Goal: Transaction & Acquisition: Purchase product/service

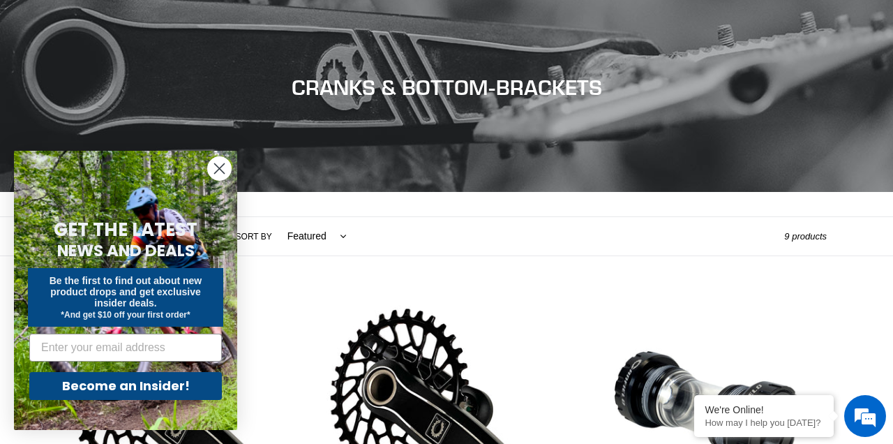
scroll to position [120, 0]
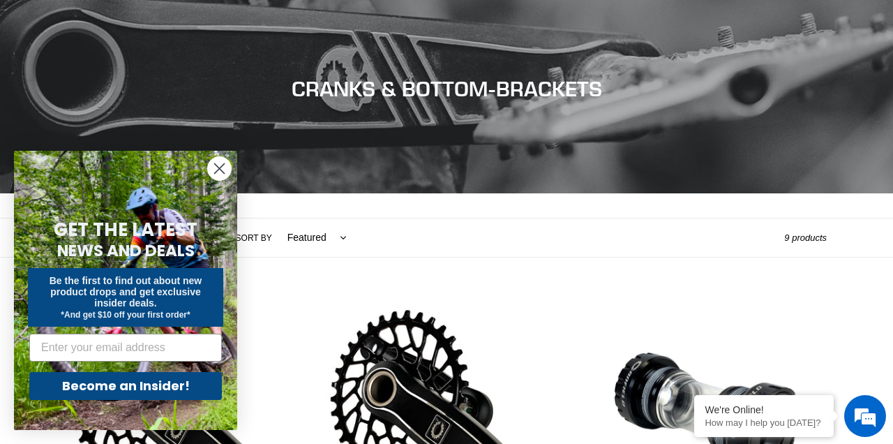
click at [227, 180] on circle "Close dialog" at bounding box center [219, 168] width 23 height 23
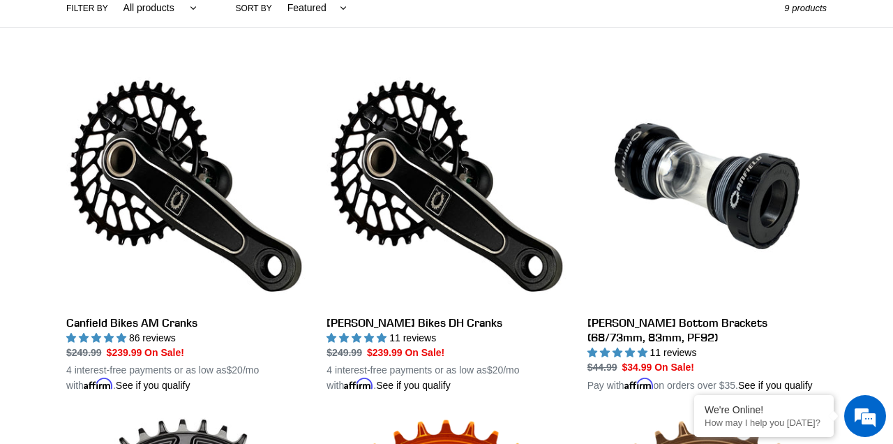
scroll to position [354, 0]
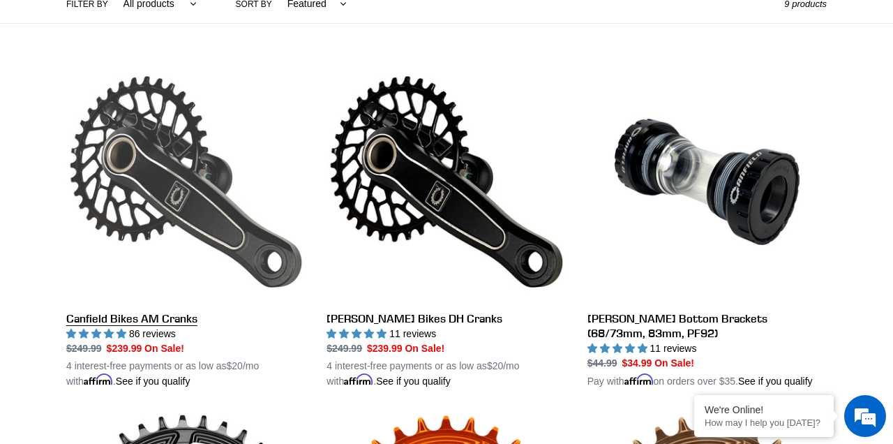
click at [246, 237] on link "Canfield Bikes AM Cranks" at bounding box center [185, 225] width 239 height 327
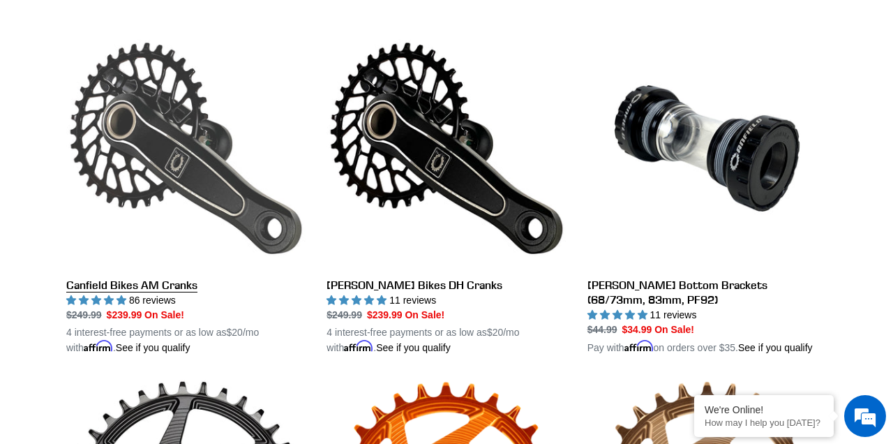
scroll to position [421, 0]
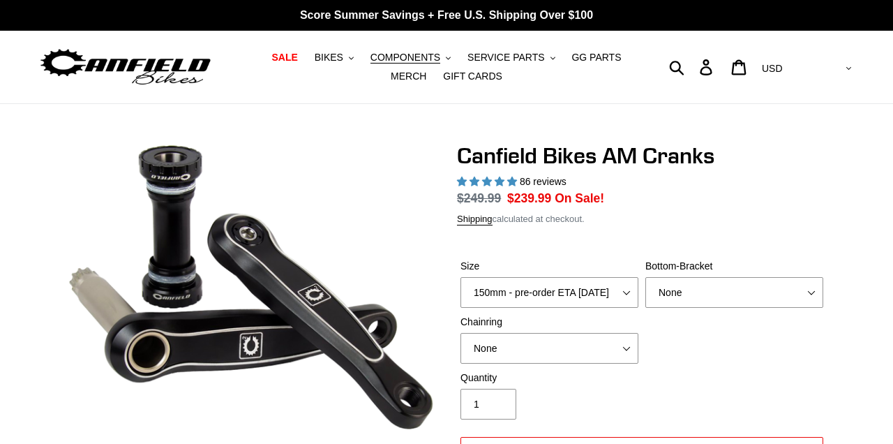
select select "highest-rating"
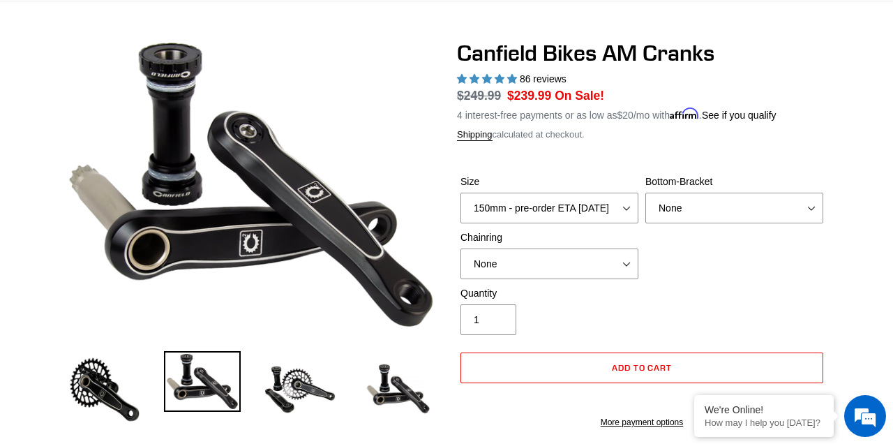
scroll to position [111, 0]
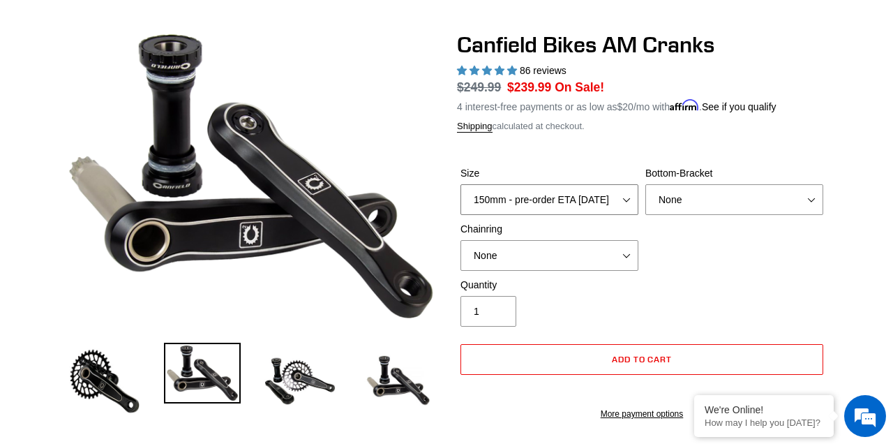
click at [618, 199] on select "150mm - pre-order ETA 9/30/25 155mm - pre-order ETA 9/30/25 160mm - pre-order E…" at bounding box center [550, 199] width 178 height 31
select select "165mm - pre-order ETA 9/30/25"
click at [461, 184] on select "150mm - pre-order ETA 9/30/25 155mm - pre-order ETA 9/30/25 160mm - pre-order E…" at bounding box center [550, 199] width 178 height 31
click at [705, 202] on select "None BSA Threaded 68/73mm Press Fit PF92" at bounding box center [735, 199] width 178 height 31
select select "BSA Threaded 68/73mm"
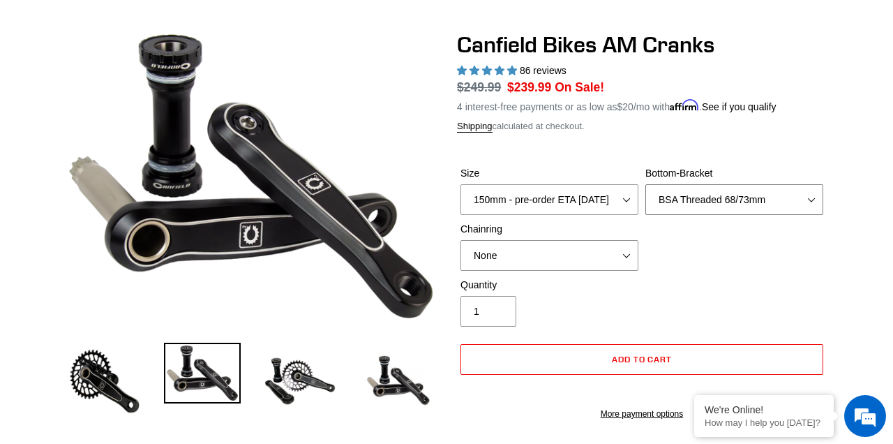
click at [646, 184] on select "None BSA Threaded 68/73mm Press Fit PF92" at bounding box center [735, 199] width 178 height 31
click at [610, 260] on select "None 30t Round (Boost 148) 30t Oval (Boost 148) 32t Round (Boost 148) 32t Oval …" at bounding box center [550, 255] width 178 height 31
click at [696, 283] on div "Quantity 1" at bounding box center [642, 306] width 370 height 56
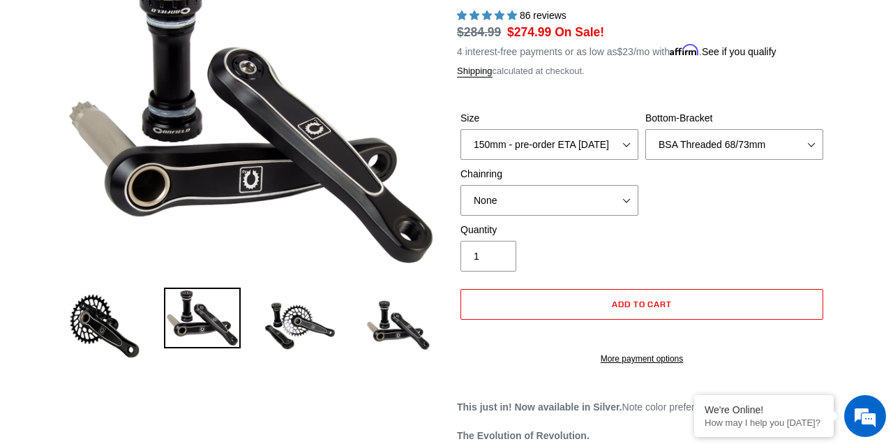
scroll to position [158, 0]
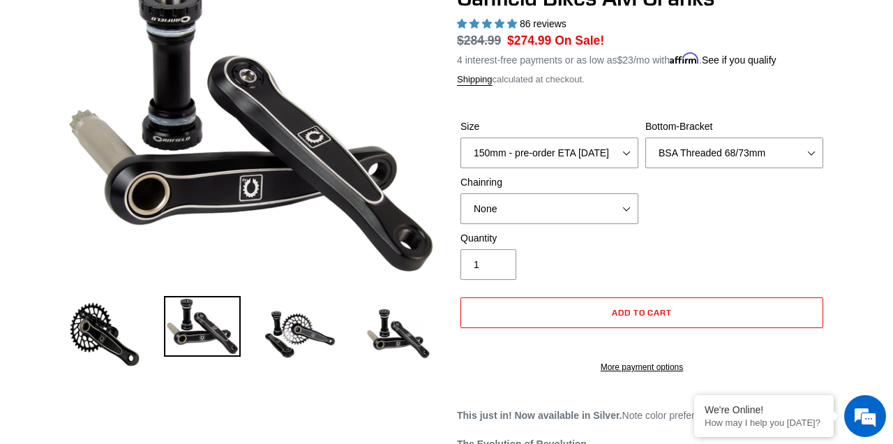
click at [301, 320] on img at bounding box center [300, 334] width 77 height 77
